Goal: Ask a question: Seek information or help from site administrators or community

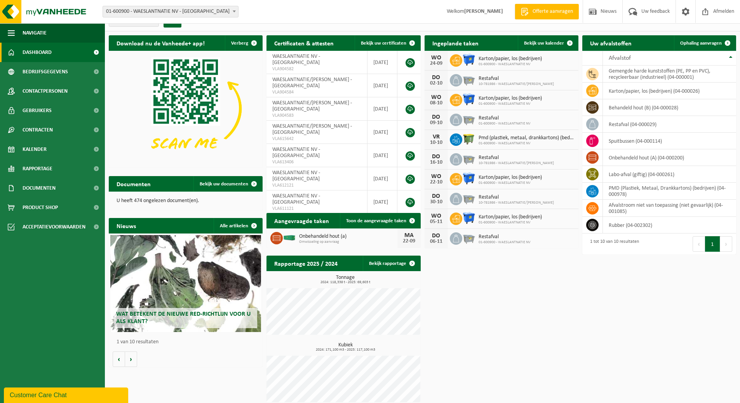
scroll to position [19, 0]
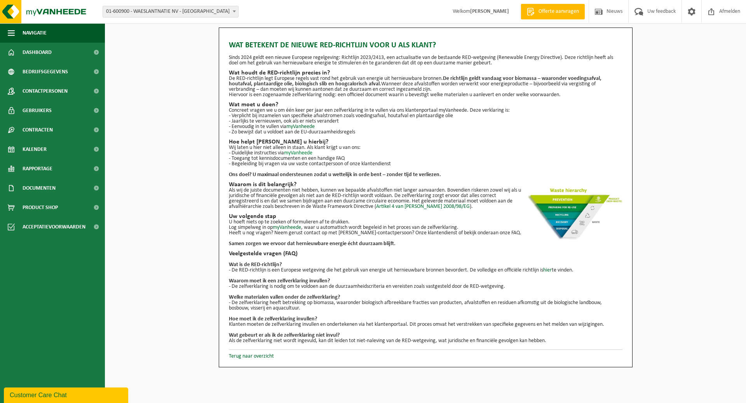
click at [303, 152] on link "myVanheede" at bounding box center [298, 153] width 28 height 6
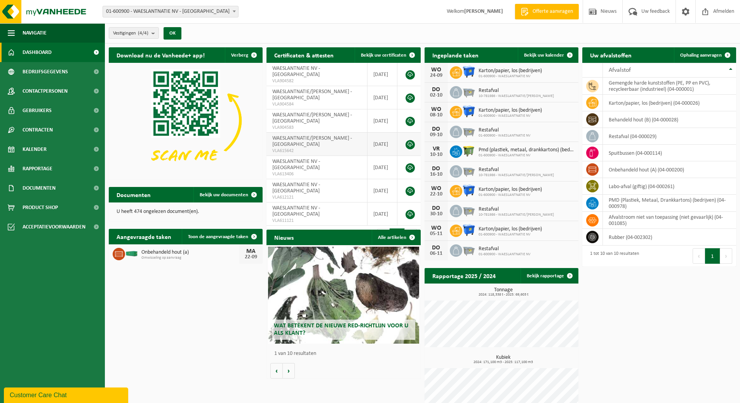
scroll to position [19, 0]
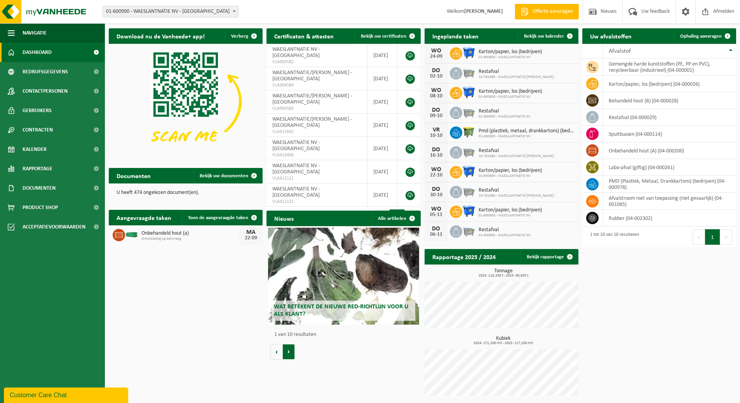
click at [289, 359] on button "Volgende" at bounding box center [289, 352] width 12 height 16
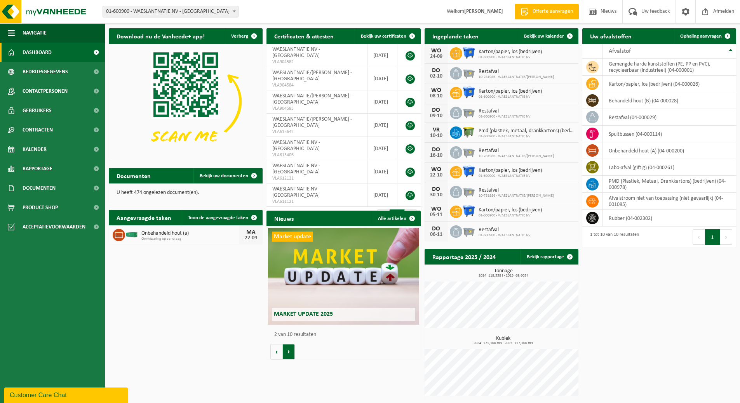
click at [291, 352] on button "Volgende" at bounding box center [289, 352] width 12 height 16
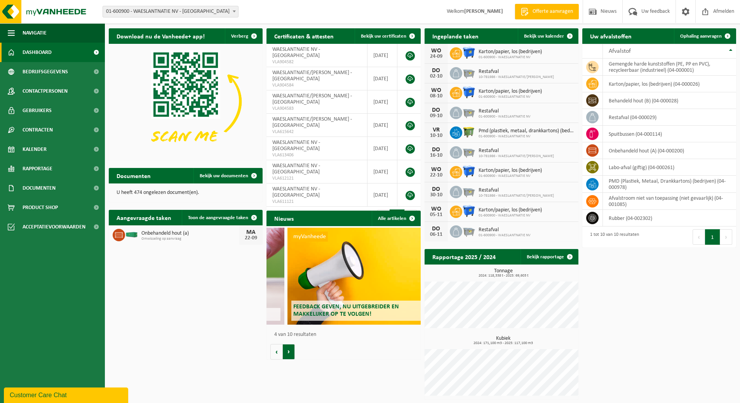
click at [291, 352] on button "Volgende" at bounding box center [289, 352] width 12 height 16
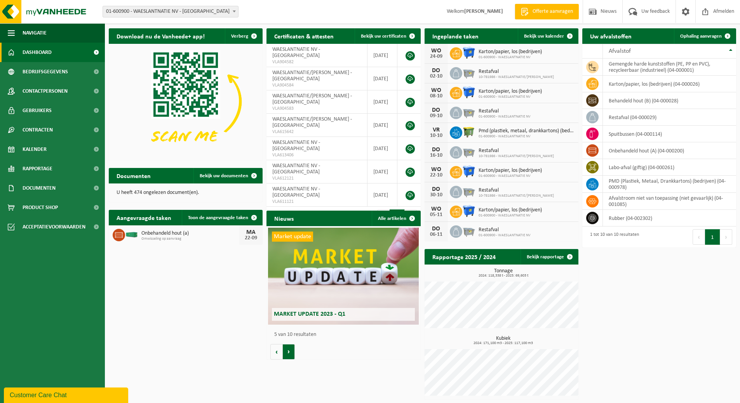
click at [291, 352] on button "Volgende" at bounding box center [289, 352] width 12 height 16
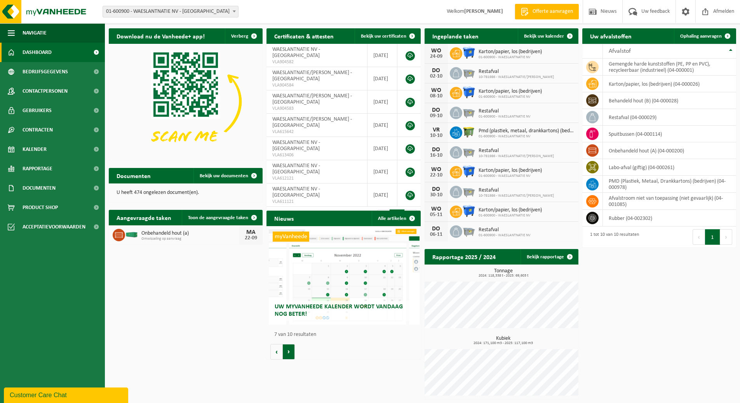
scroll to position [0, 923]
click at [271, 350] on button "Vorige" at bounding box center [276, 352] width 12 height 16
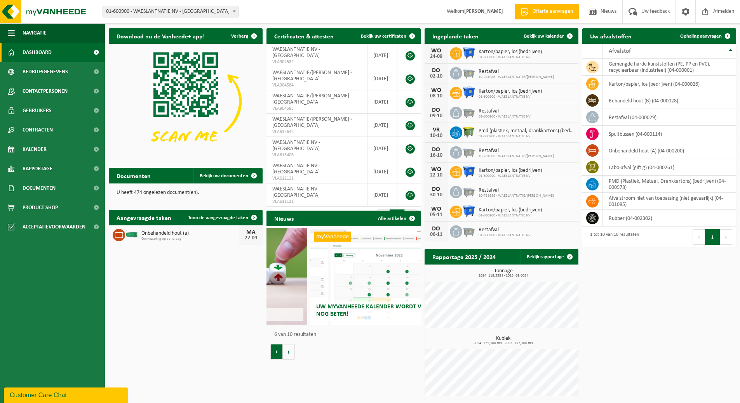
click at [271, 350] on button "Vorige" at bounding box center [276, 352] width 12 height 16
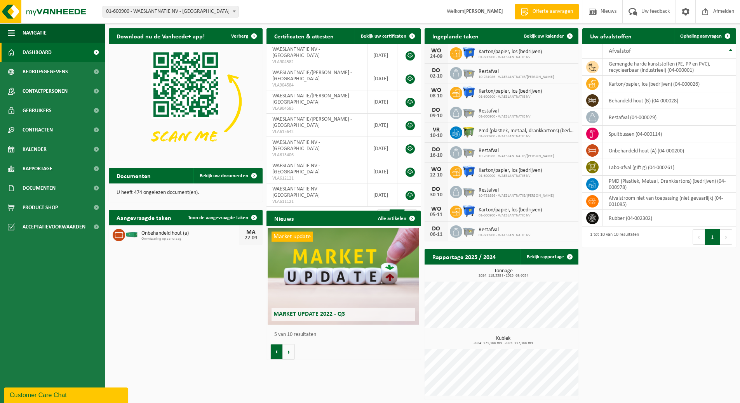
click at [271, 350] on button "Vorige" at bounding box center [276, 352] width 12 height 16
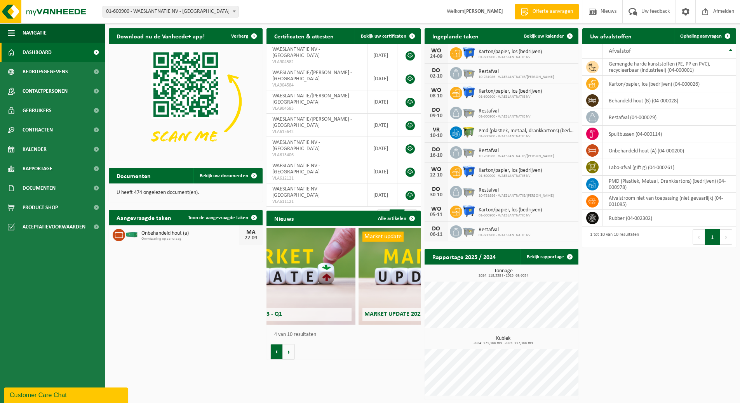
click at [271, 350] on button "Vorige" at bounding box center [276, 352] width 12 height 16
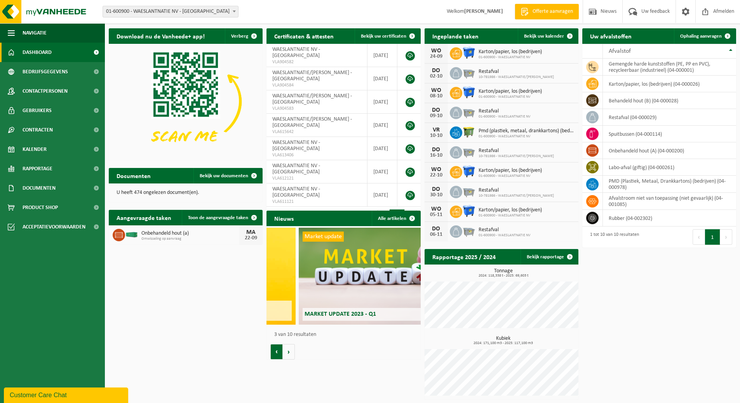
click at [271, 350] on button "Vorige" at bounding box center [276, 352] width 12 height 16
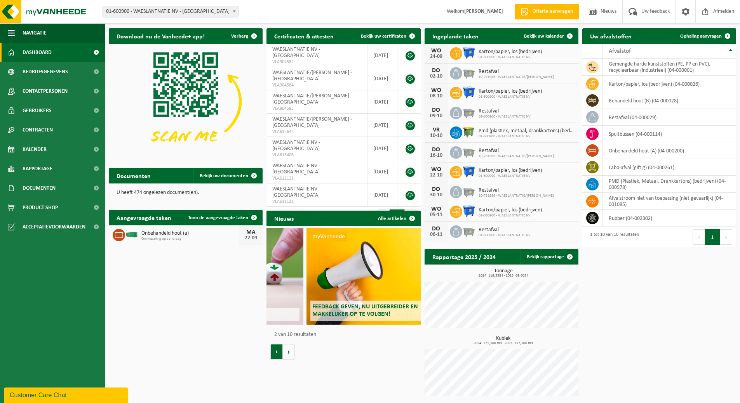
click at [271, 350] on button "Vorige" at bounding box center [276, 352] width 12 height 16
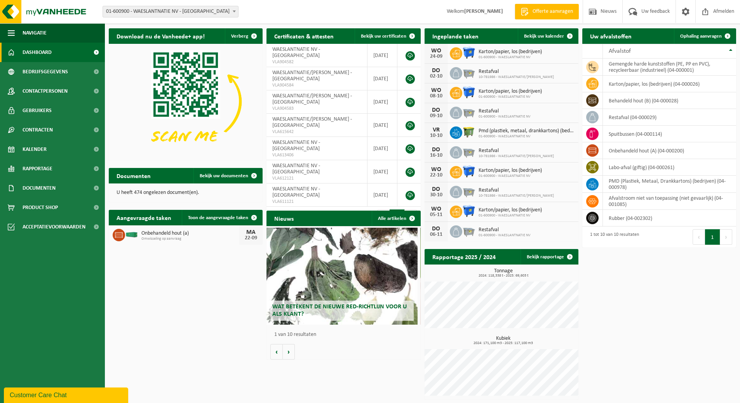
scroll to position [0, 0]
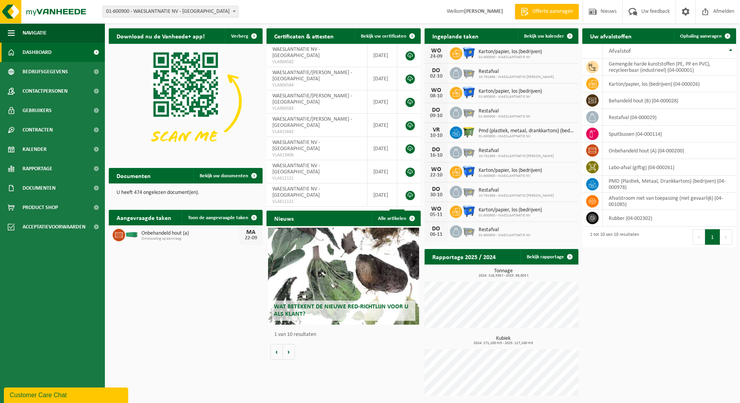
click at [328, 270] on div "Wat betekent de nieuwe RED-richtlijn voor u als klant?" at bounding box center [343, 276] width 151 height 97
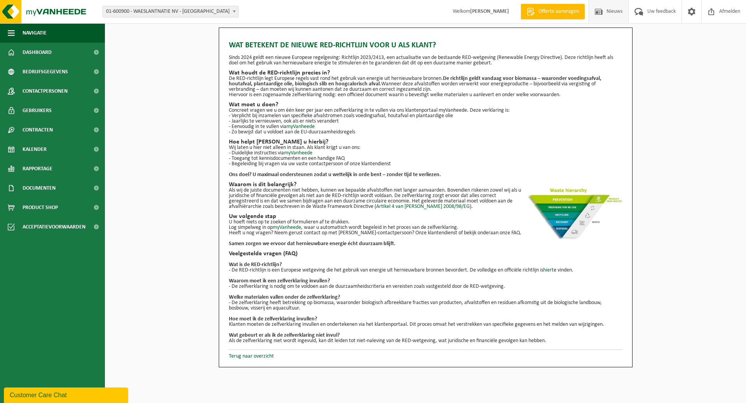
click at [610, 11] on span "Nieuws" at bounding box center [614, 11] width 20 height 23
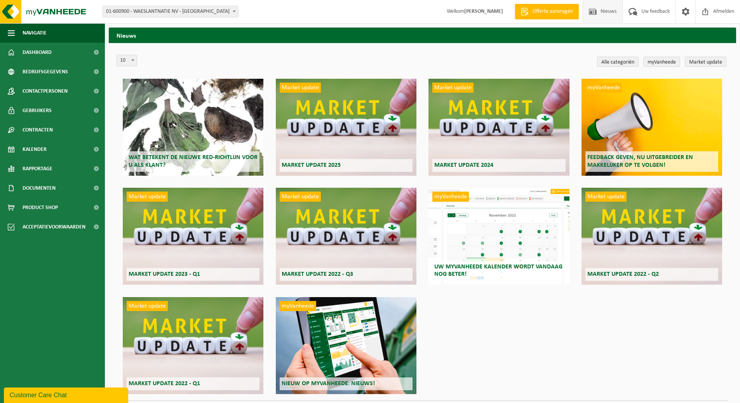
click at [168, 120] on div "Wat betekent de nieuwe RED-richtlijn voor u als klant?" at bounding box center [193, 127] width 141 height 97
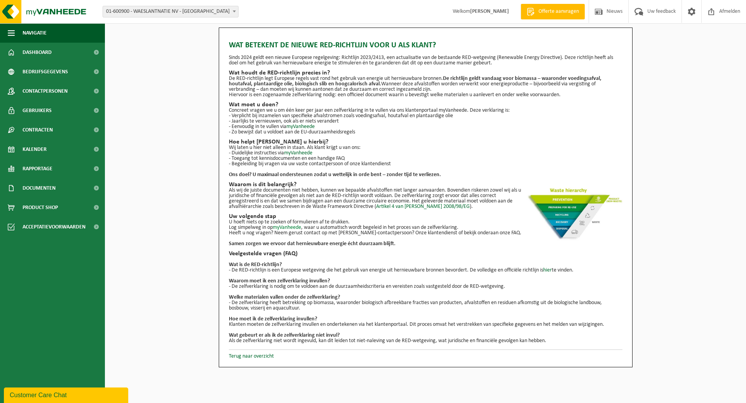
click at [287, 226] on link "myVanheede" at bounding box center [287, 228] width 28 height 6
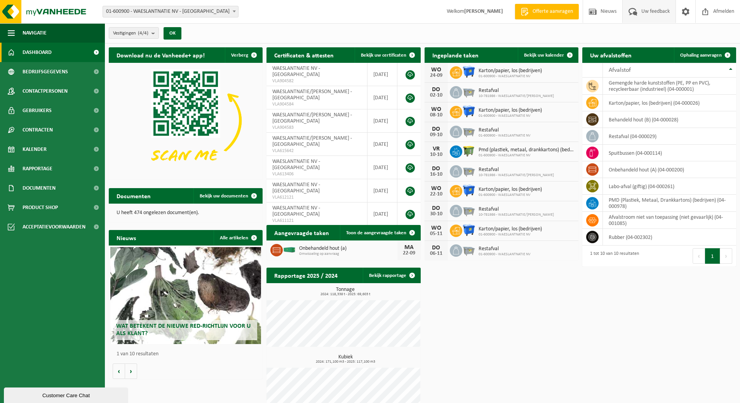
click at [647, 9] on span "Uw feedback" at bounding box center [655, 11] width 32 height 23
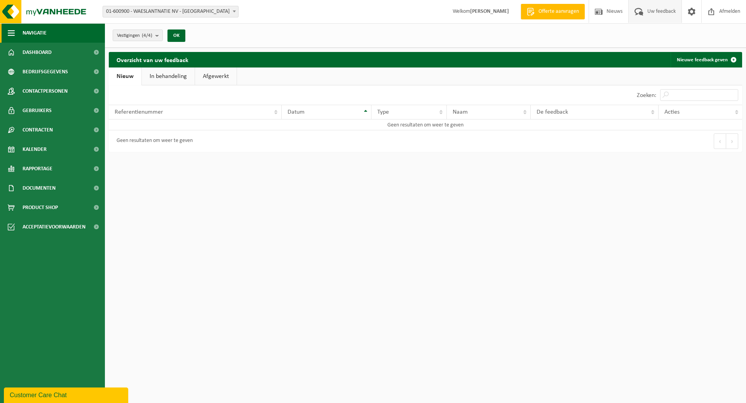
click at [30, 29] on span "Navigatie" at bounding box center [35, 32] width 24 height 19
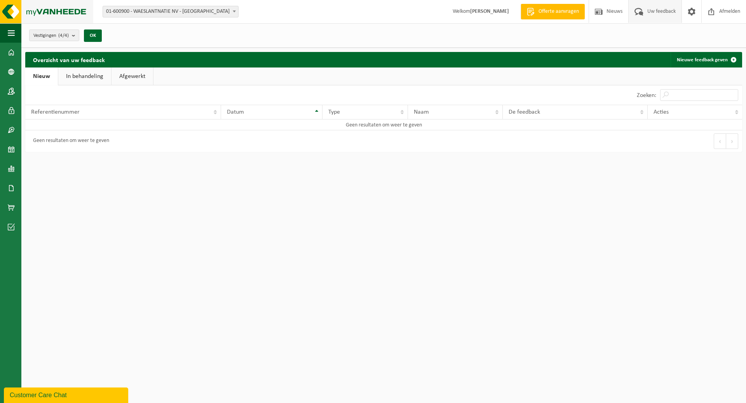
click at [39, 10] on img at bounding box center [46, 11] width 93 height 23
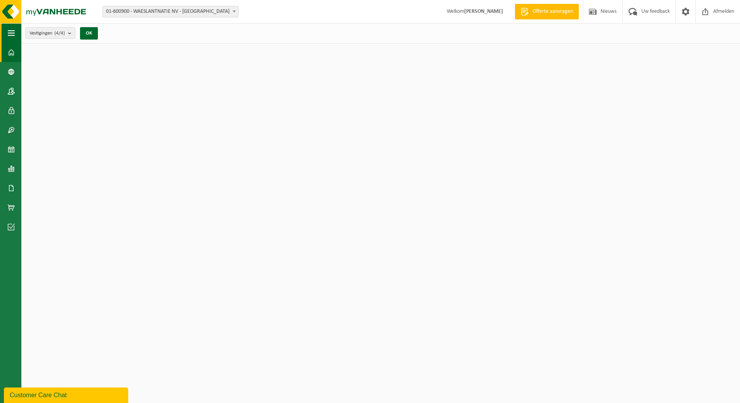
click at [9, 34] on span "button" at bounding box center [11, 32] width 7 height 19
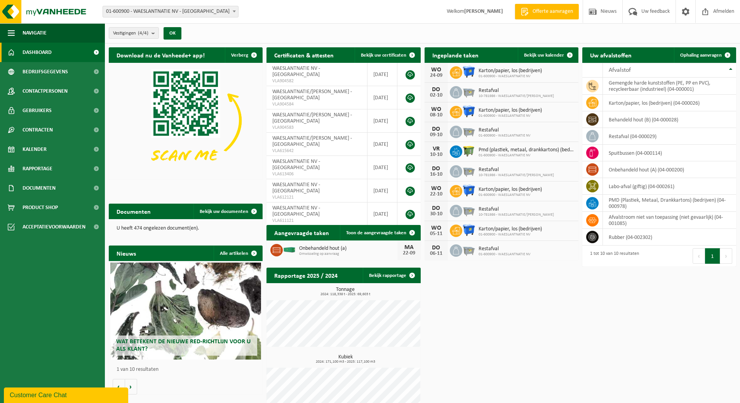
scroll to position [19, 0]
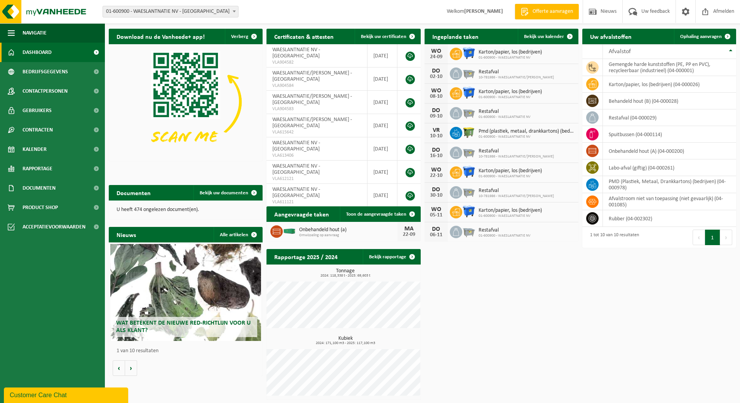
click at [160, 321] on span "Wat betekent de nieuwe RED-richtlijn voor u als klant?" at bounding box center [183, 327] width 134 height 14
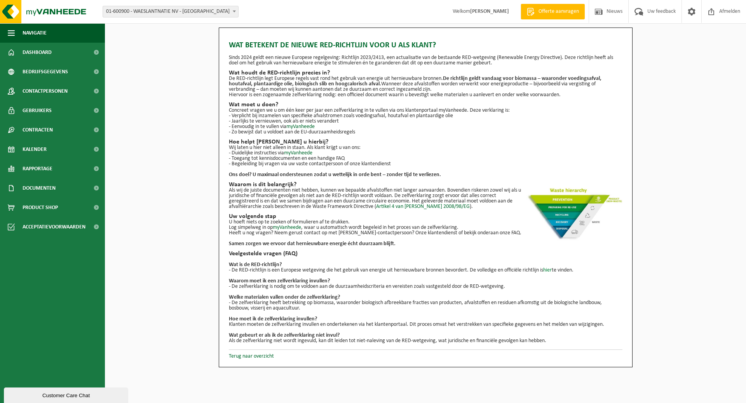
click at [550, 271] on link "hier" at bounding box center [547, 271] width 9 height 6
click at [239, 354] on link "Terug naar overzicht" at bounding box center [251, 357] width 45 height 6
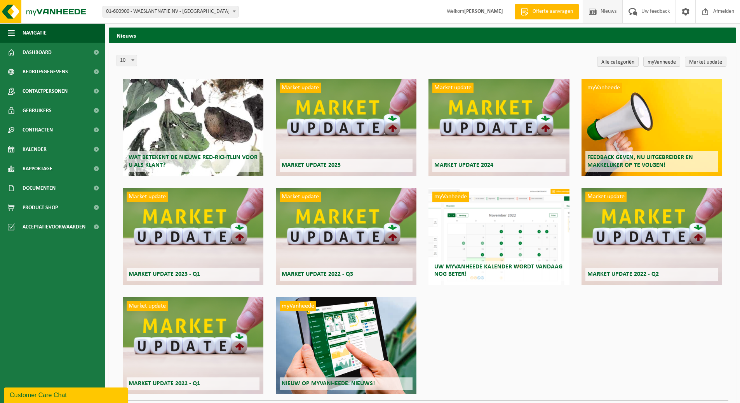
click at [199, 116] on div "Wat betekent de nieuwe RED-richtlijn voor u als klant?" at bounding box center [193, 127] width 141 height 97
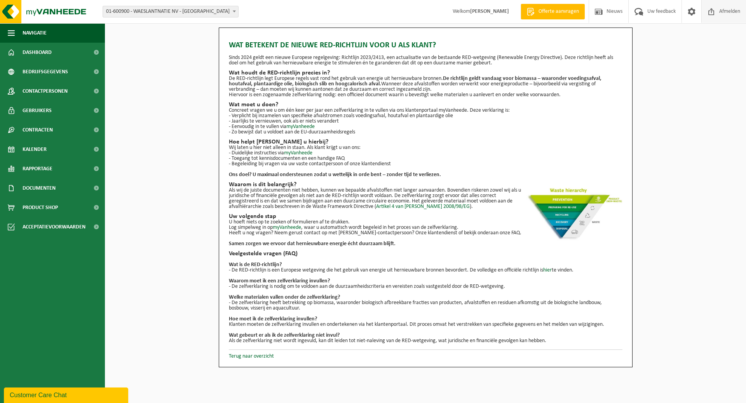
click at [725, 18] on span "Afmelden" at bounding box center [729, 11] width 25 height 23
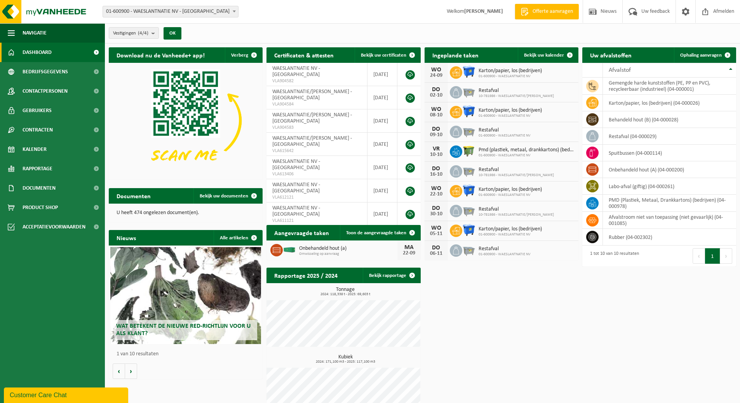
click at [40, 391] on button "Customer Care Chat" at bounding box center [66, 396] width 124 height 16
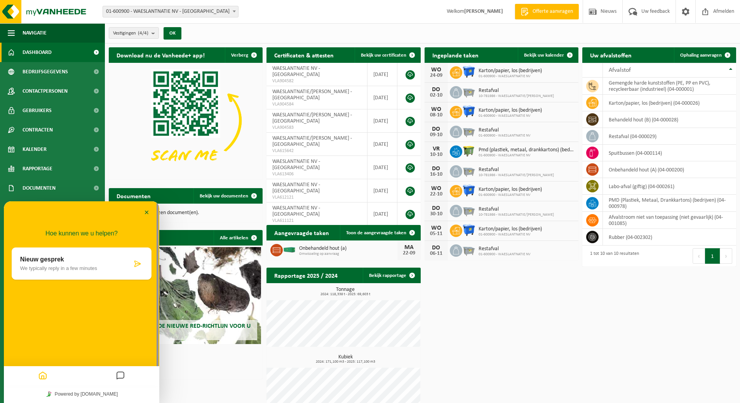
click at [42, 271] on p "We typically reply in a few minutes" at bounding box center [76, 269] width 112 height 6
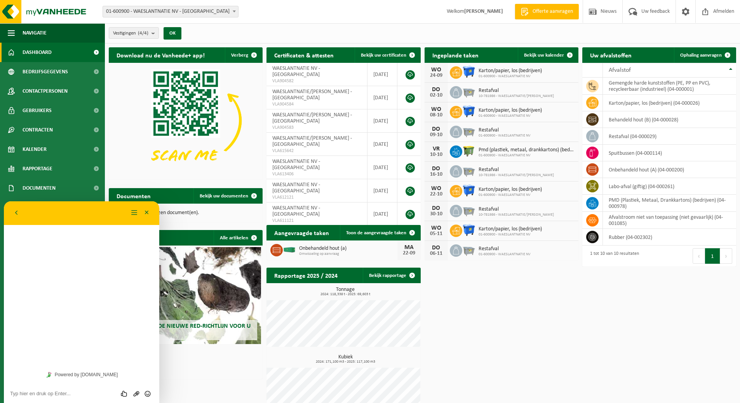
click at [54, 270] on div "Hoe kunnen we u helpen? Nieuw gesprek We typically reply in a few minutes" at bounding box center [81, 284] width 155 height 165
click at [52, 233] on div "Hoe kunnen we u helpen? Nieuw gesprek We typically reply in a few minutes" at bounding box center [81, 284] width 155 height 165
click at [49, 214] on div "Terug" at bounding box center [69, 213] width 118 height 12
click at [59, 395] on textarea at bounding box center [81, 394] width 143 height 6
type textarea "Beste,"
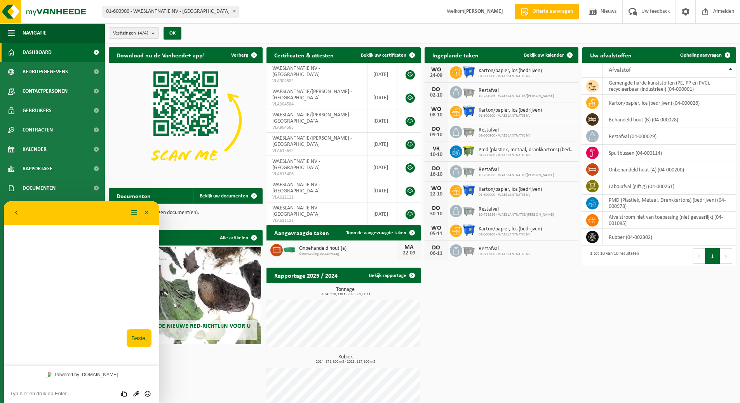
click at [61, 394] on textarea at bounding box center [81, 394] width 143 height 6
type textarea "waar kan ik de link naar de RED-zelfverklaring vinden aub?"
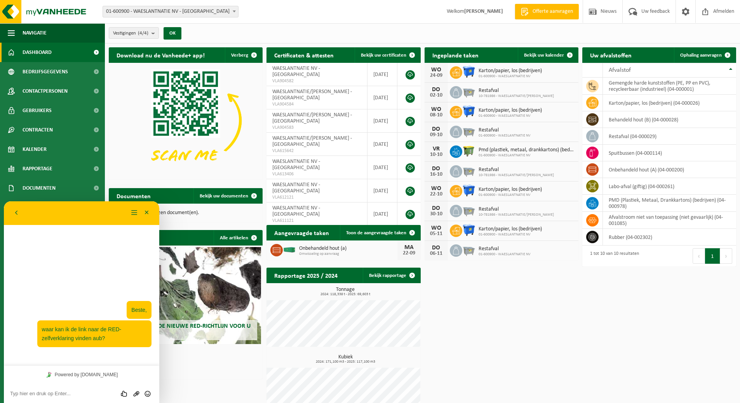
click at [200, 278] on div "Wat betekent de nieuwe RED-richtlijn voor u als klant?" at bounding box center [185, 295] width 151 height 97
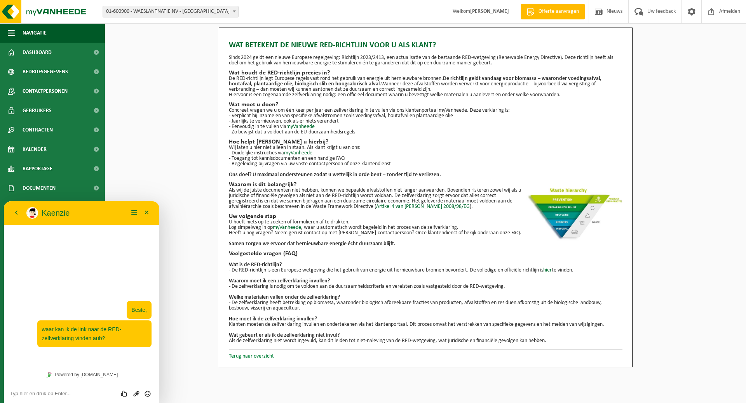
click at [267, 356] on link "Terug naar overzicht" at bounding box center [251, 357] width 45 height 6
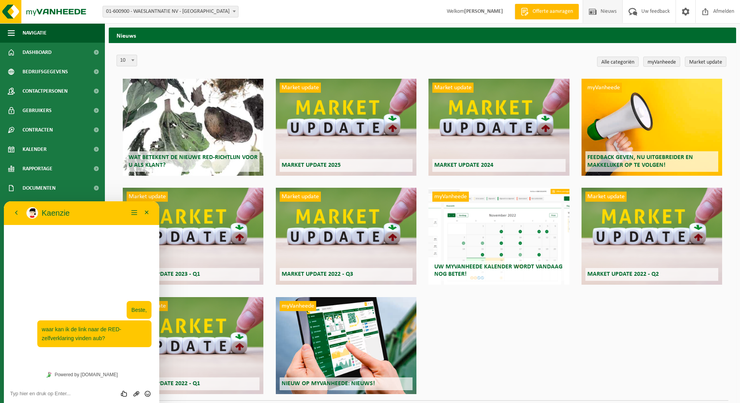
click at [176, 119] on div "Wat betekent de nieuwe RED-richtlijn voor u als klant?" at bounding box center [193, 127] width 141 height 97
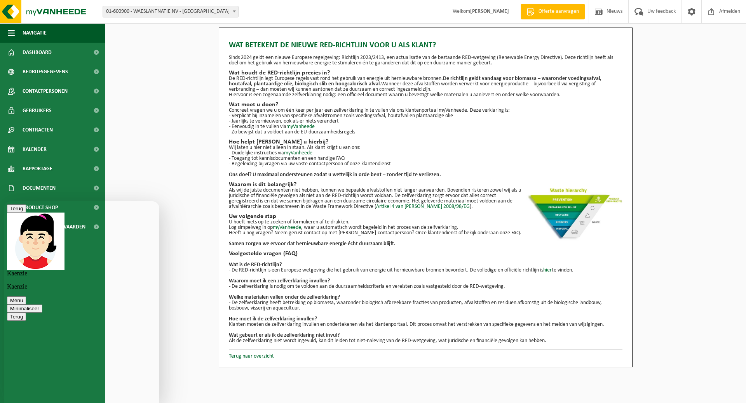
scroll to position [61, 0]
type textarea "ok, bedankt!"
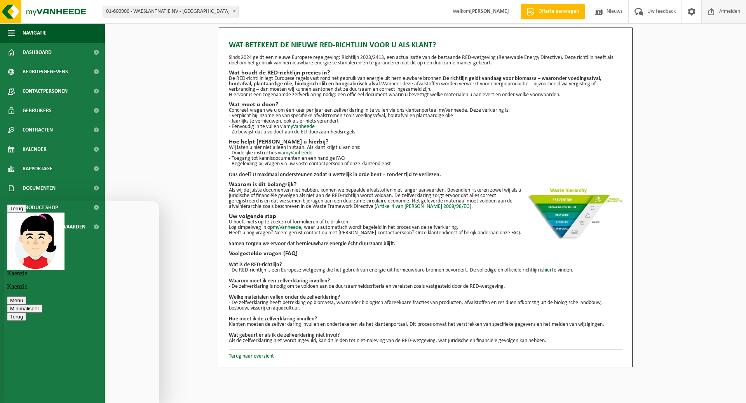
click at [728, 13] on span "Afmelden" at bounding box center [729, 11] width 25 height 23
